Goal: Information Seeking & Learning: Learn about a topic

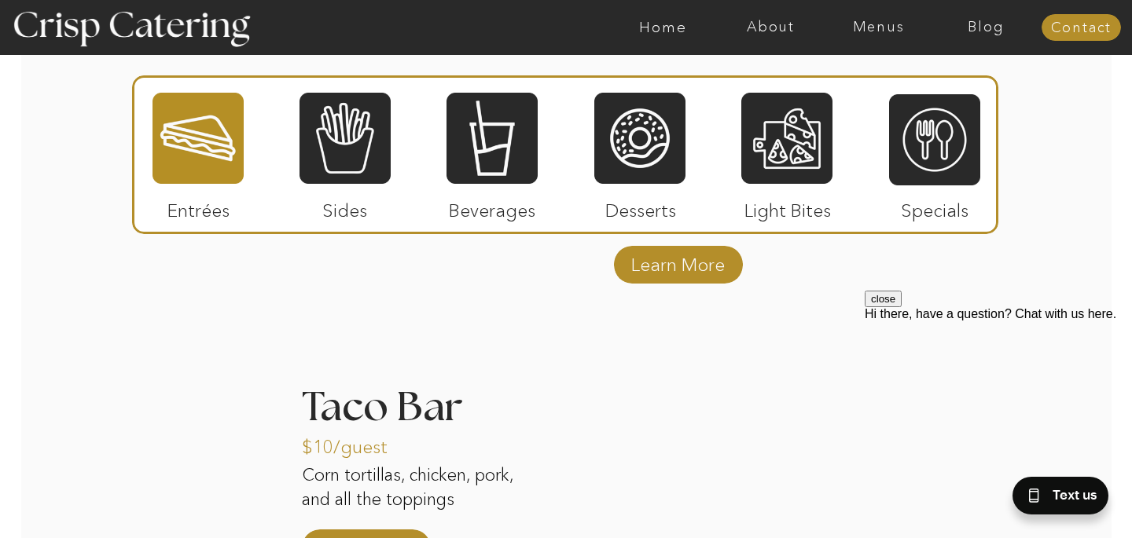
scroll to position [1858, 0]
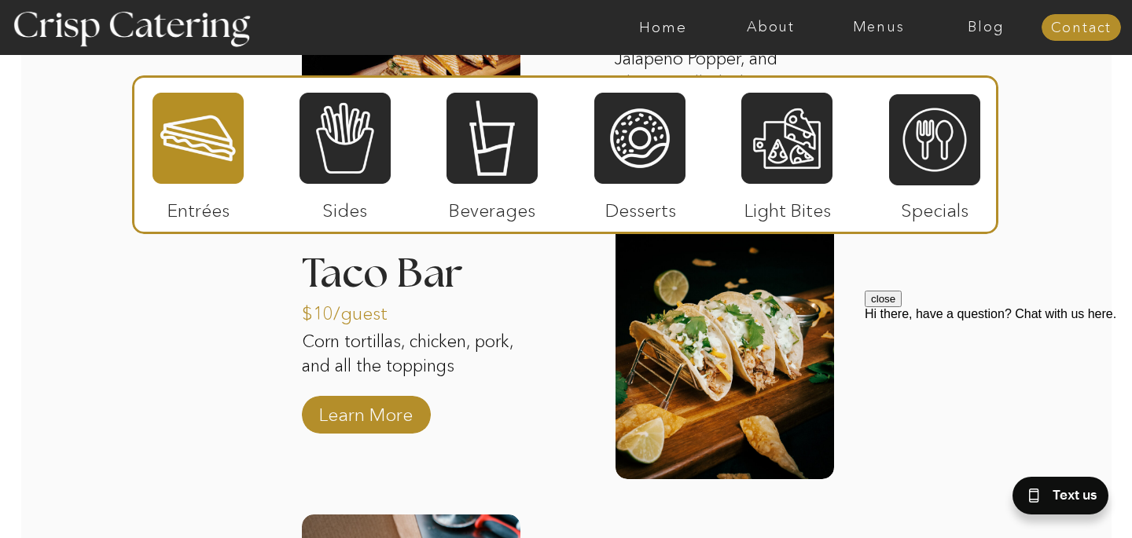
click at [214, 147] on div at bounding box center [197, 138] width 91 height 94
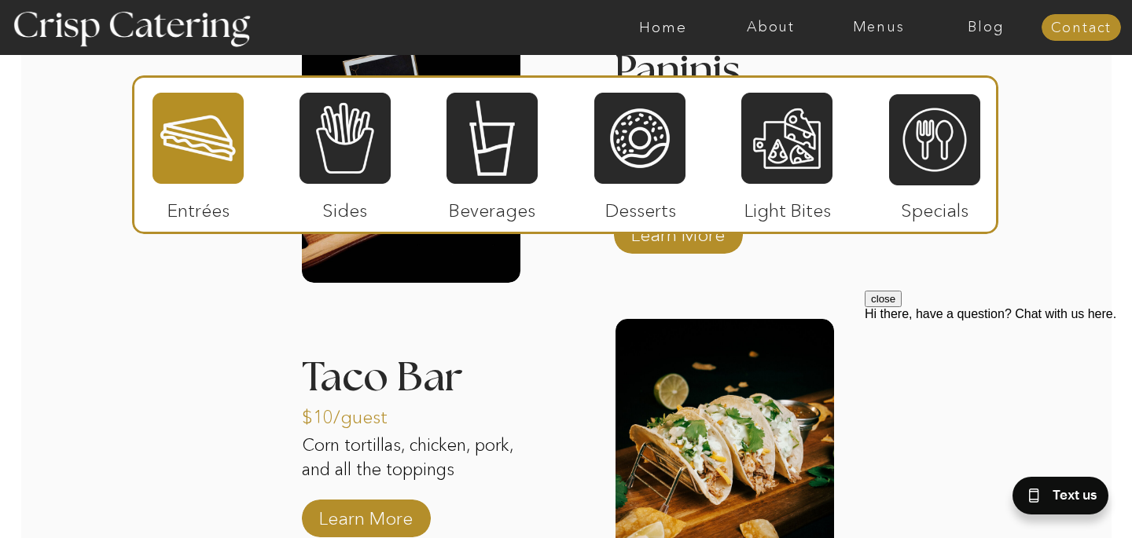
scroll to position [1841, 0]
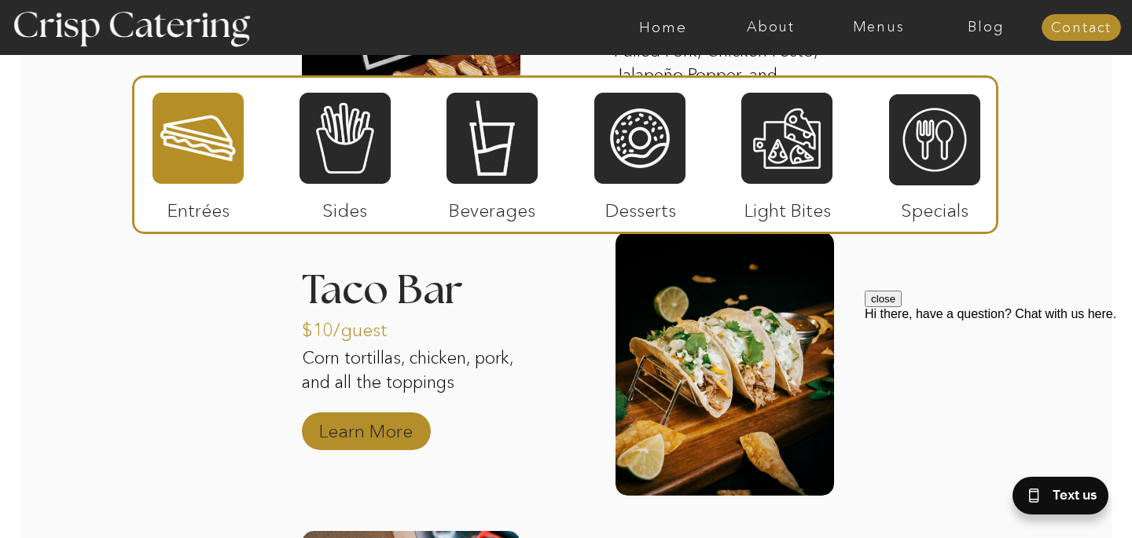
click at [366, 435] on p "Learn More" at bounding box center [366, 428] width 105 height 46
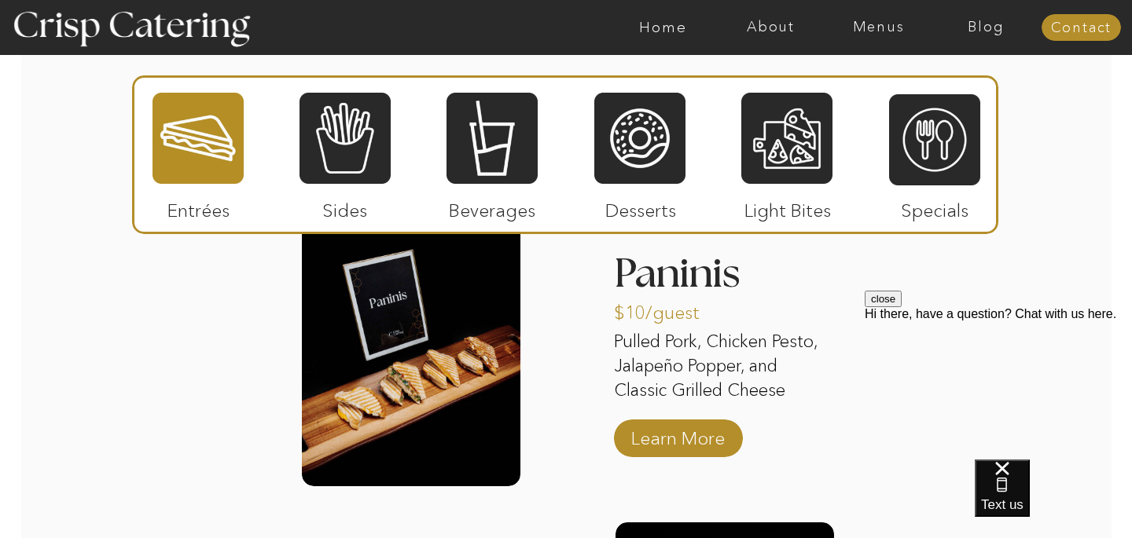
scroll to position [1555, 0]
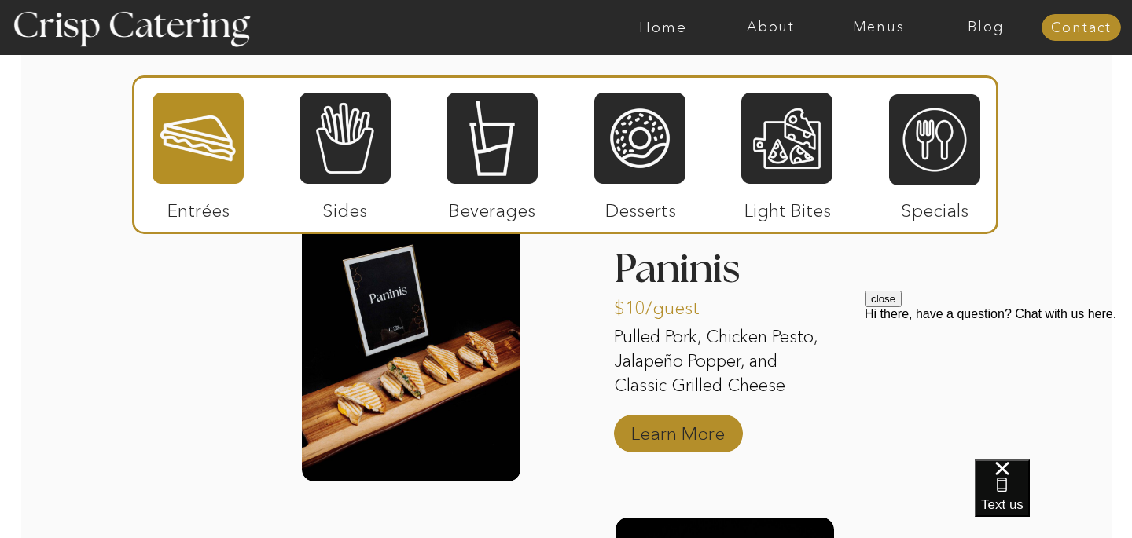
click at [681, 441] on p "Learn More" at bounding box center [678, 430] width 105 height 46
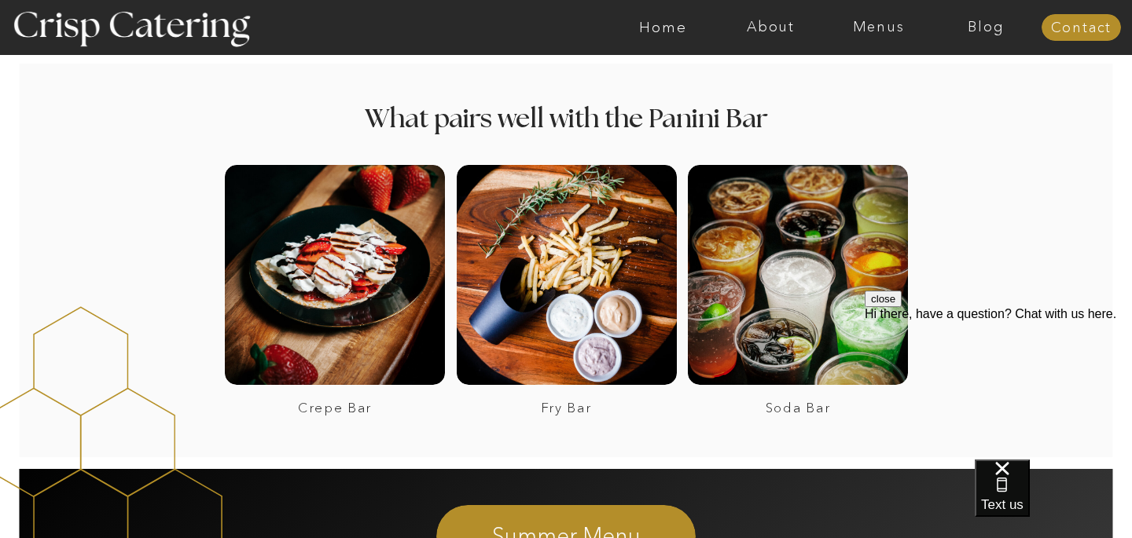
scroll to position [2048, 0]
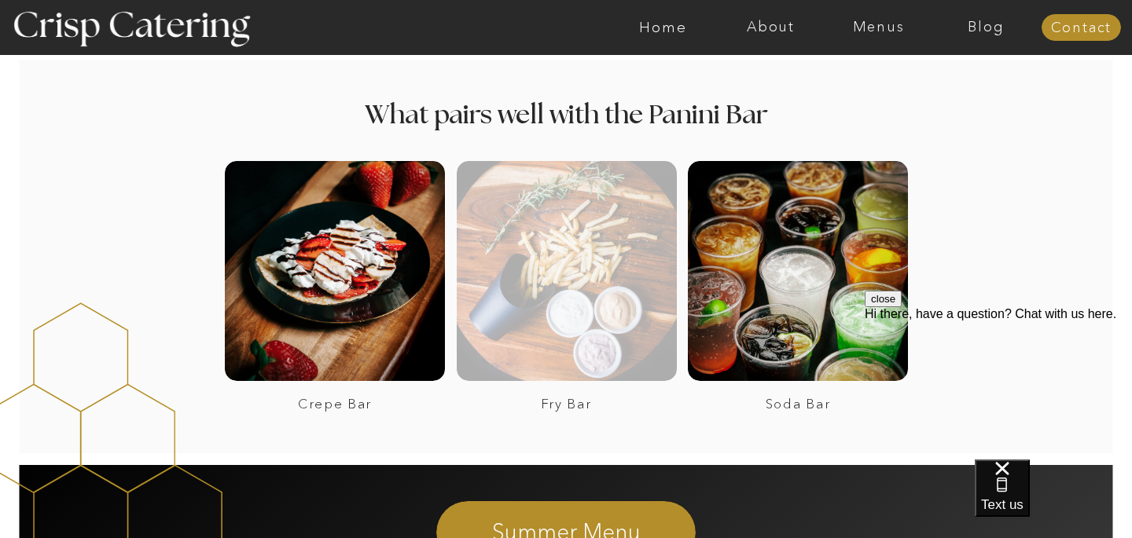
click at [546, 277] on div at bounding box center [567, 271] width 220 height 220
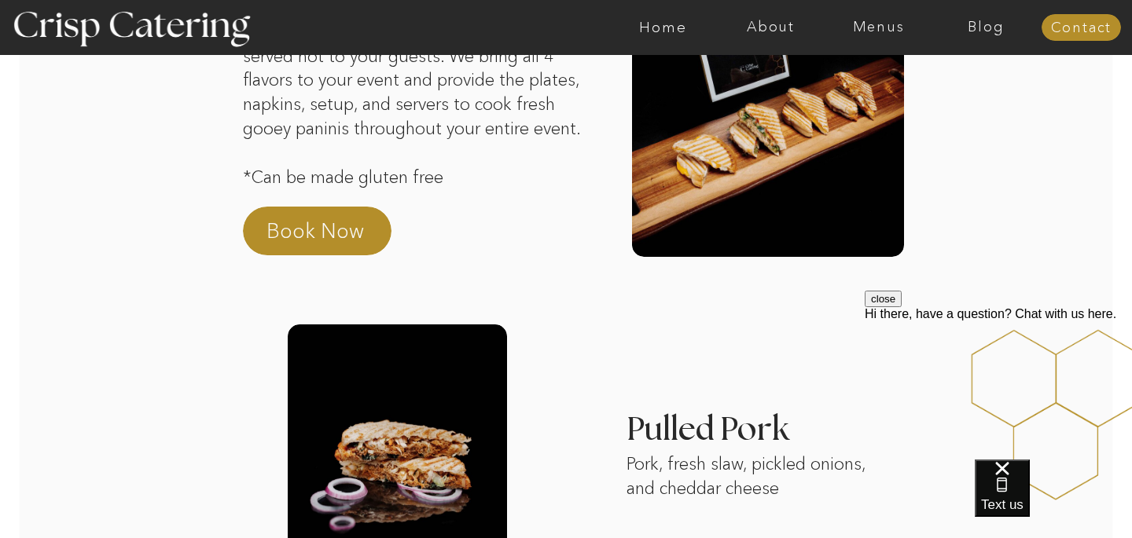
scroll to position [132, 0]
